Goal: Task Accomplishment & Management: Use online tool/utility

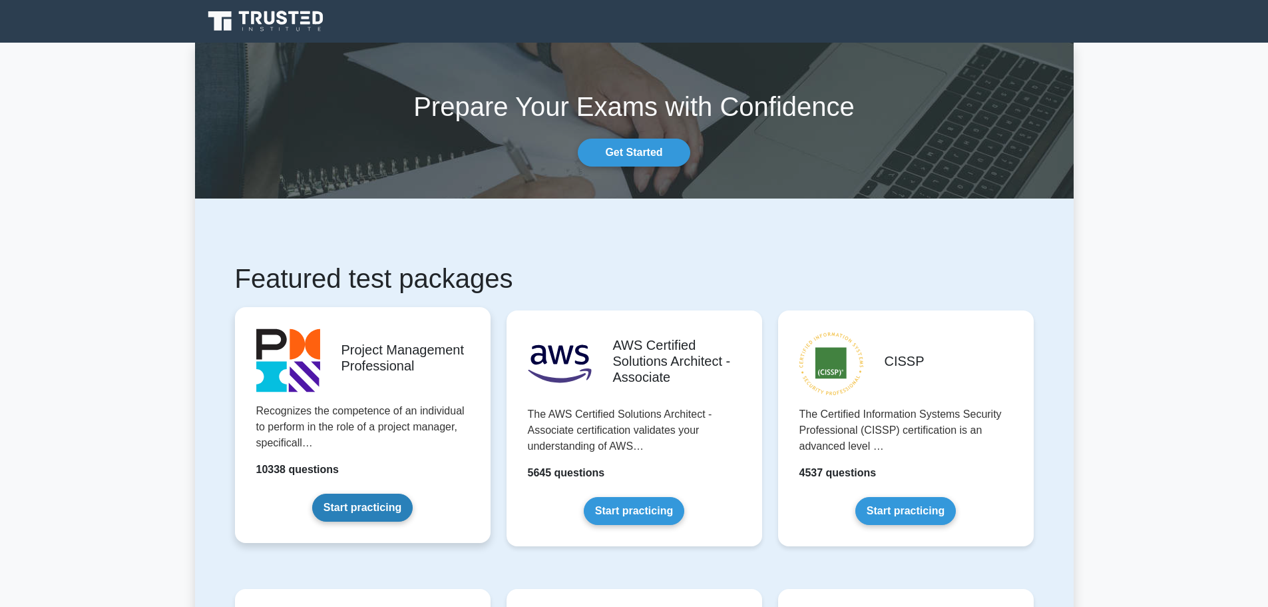
click at [359, 512] on link "Start practicing" at bounding box center [362, 507] width 101 height 28
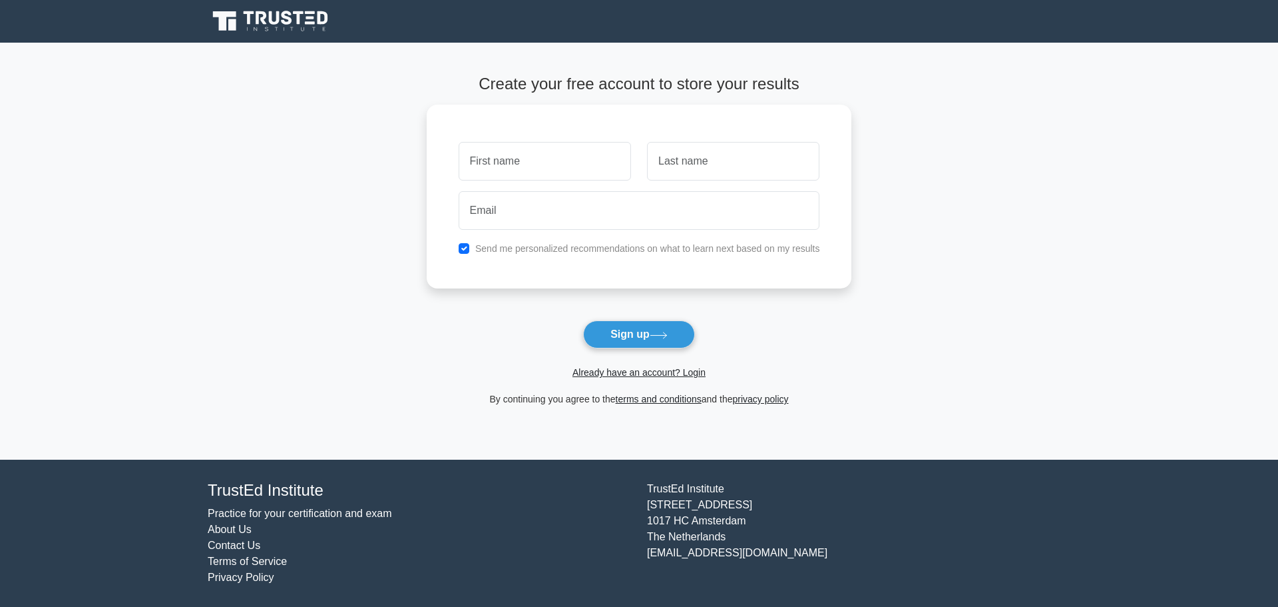
click at [661, 380] on span "Already have an account? Login" at bounding box center [639, 372] width 415 height 16
click at [663, 375] on link "Already have an account? Login" at bounding box center [639, 372] width 133 height 11
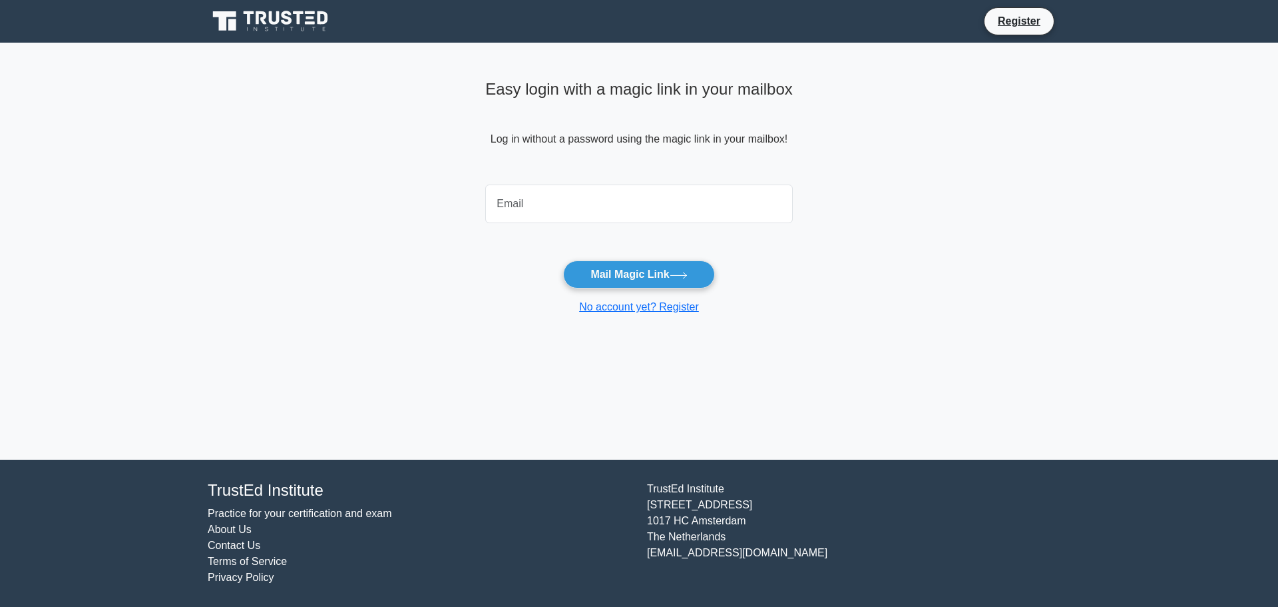
click at [523, 196] on input "email" at bounding box center [639, 203] width 308 height 39
type input "abdullah.amin00@yahoo.com"
click at [635, 270] on button "Mail Magic Link" at bounding box center [638, 274] width 151 height 28
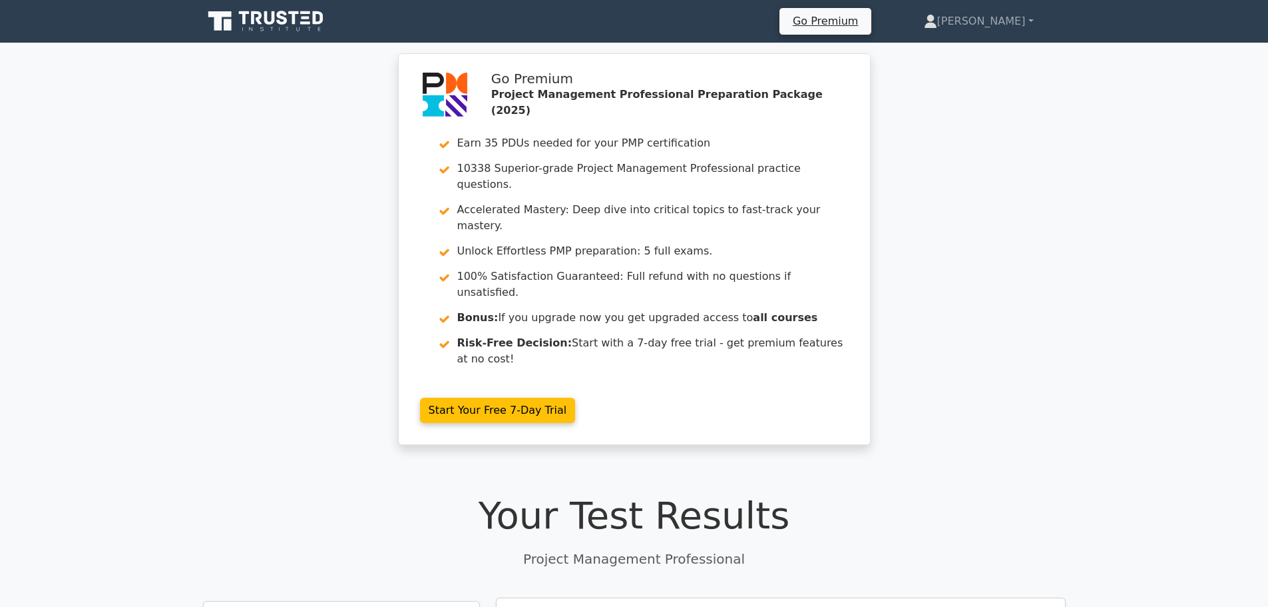
drag, startPoint x: 1017, startPoint y: 404, endPoint x: 1013, endPoint y: 161, distance: 243.1
click at [290, 27] on icon at bounding box center [267, 21] width 128 height 25
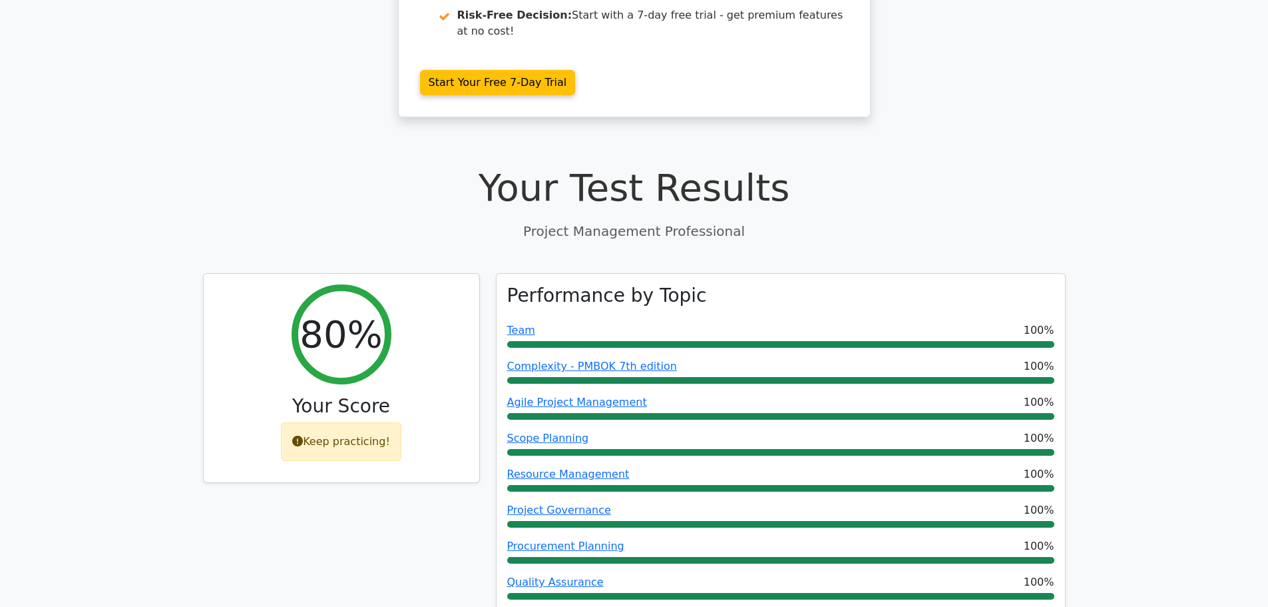
scroll to position [333, 0]
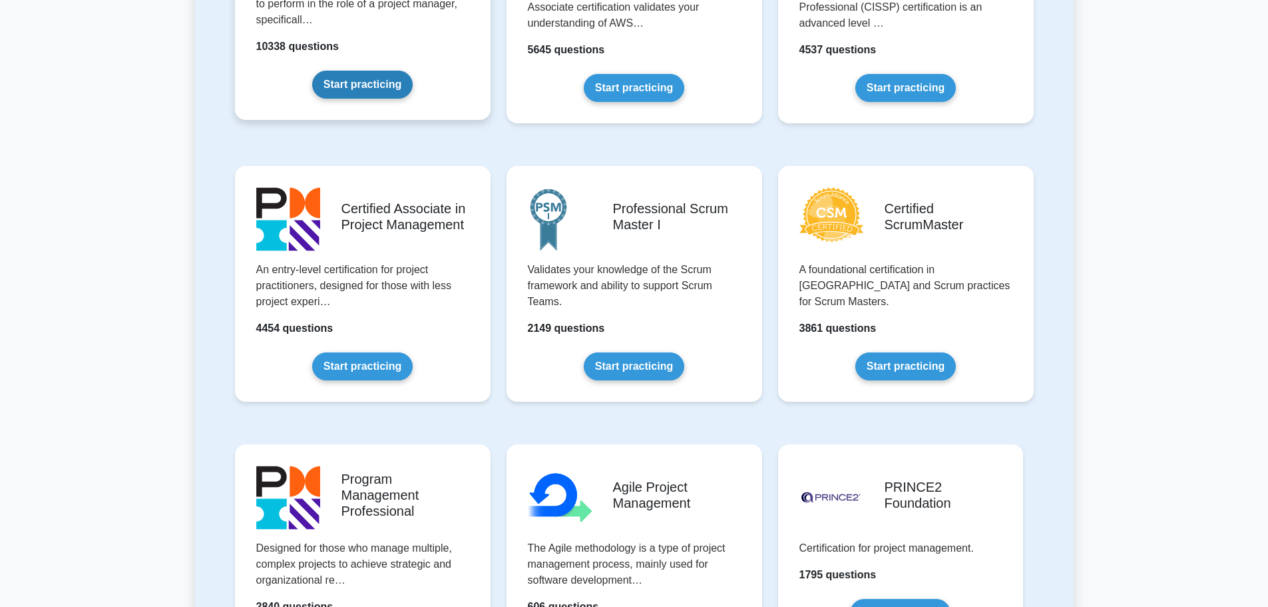
scroll to position [200, 0]
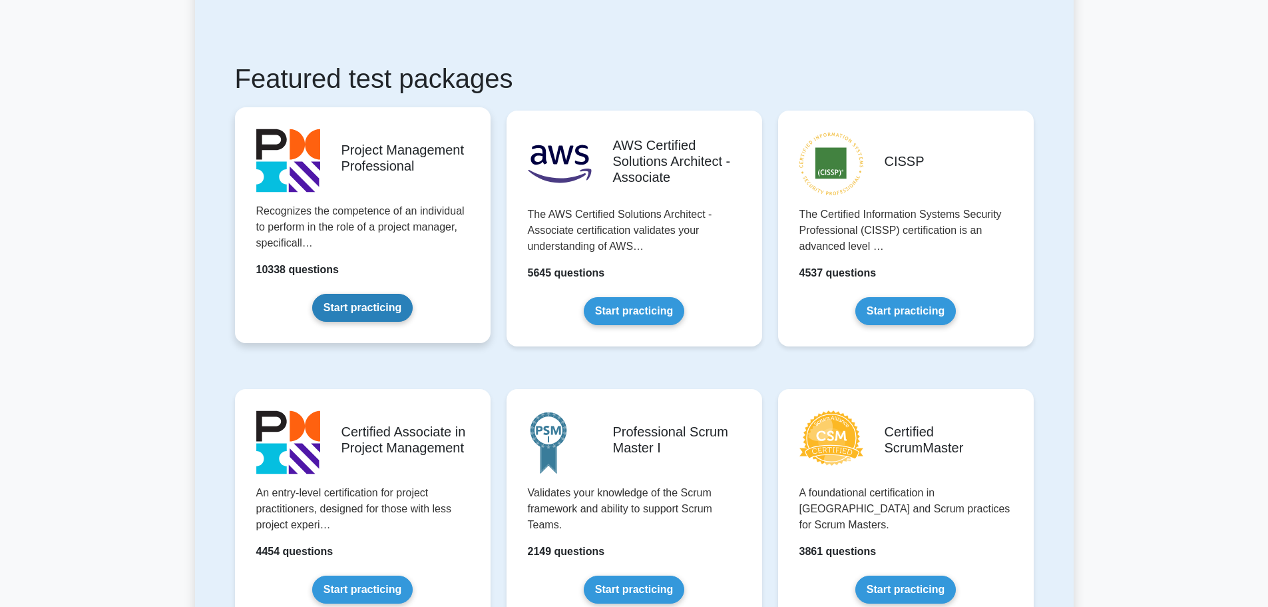
click at [362, 301] on link "Start practicing" at bounding box center [362, 308] width 101 height 28
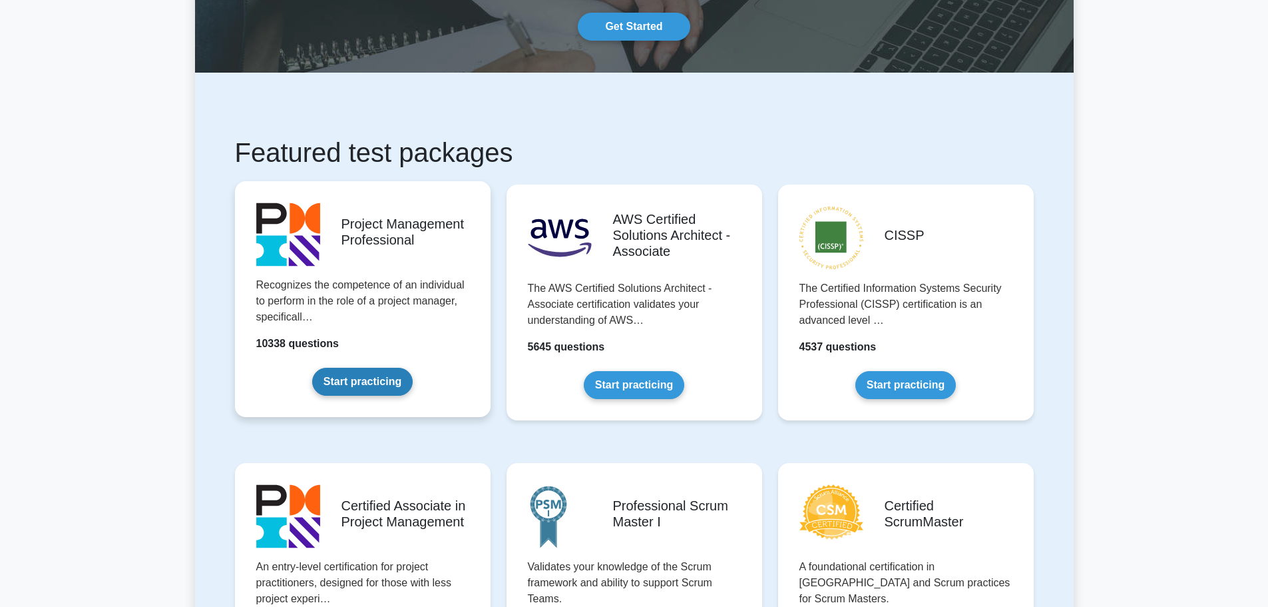
scroll to position [0, 0]
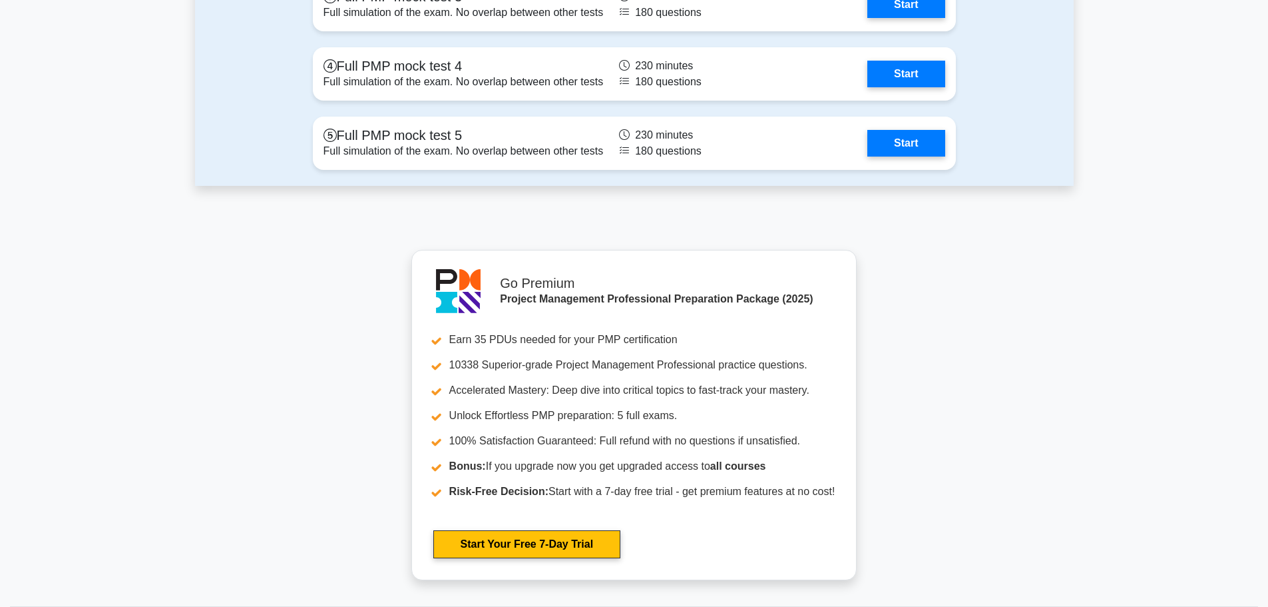
scroll to position [5194, 0]
